Goal: Task Accomplishment & Management: Manage account settings

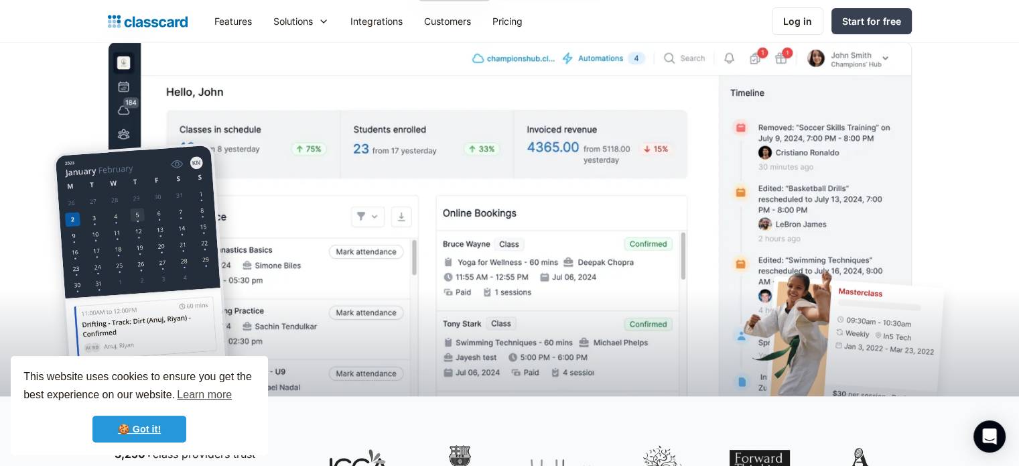
click at [180, 429] on link "🍪 Got it!" at bounding box center [139, 429] width 94 height 27
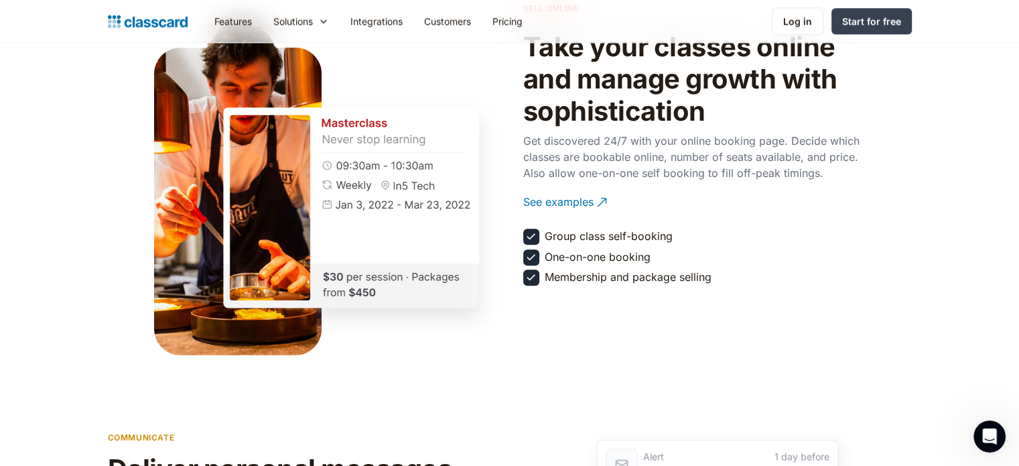
scroll to position [1742, 0]
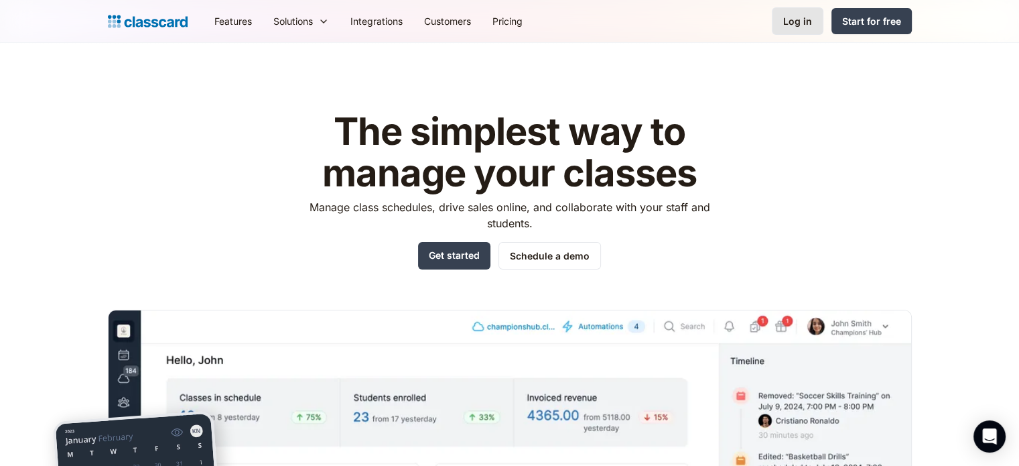
click at [798, 16] on div "Log in" at bounding box center [797, 21] width 29 height 14
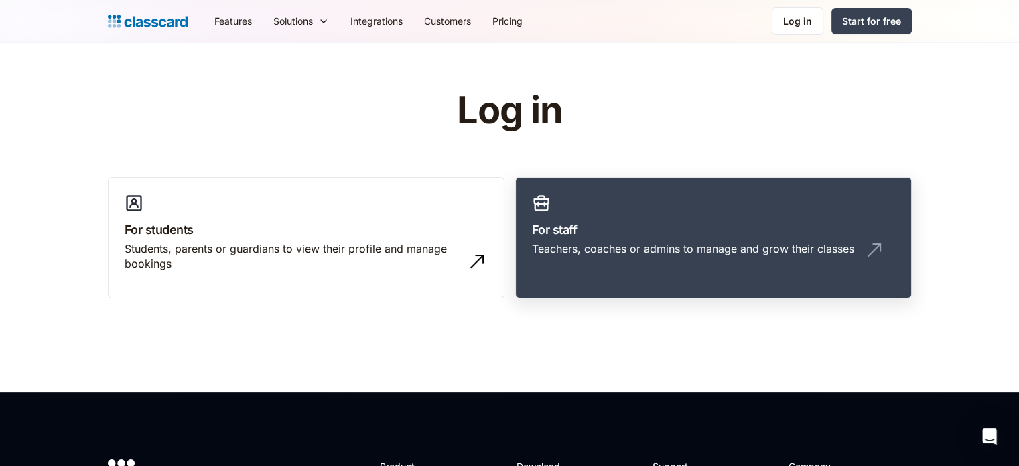
click at [641, 236] on h3 "For staff" at bounding box center [713, 229] width 363 height 18
